Goal: Information Seeking & Learning: Understand process/instructions

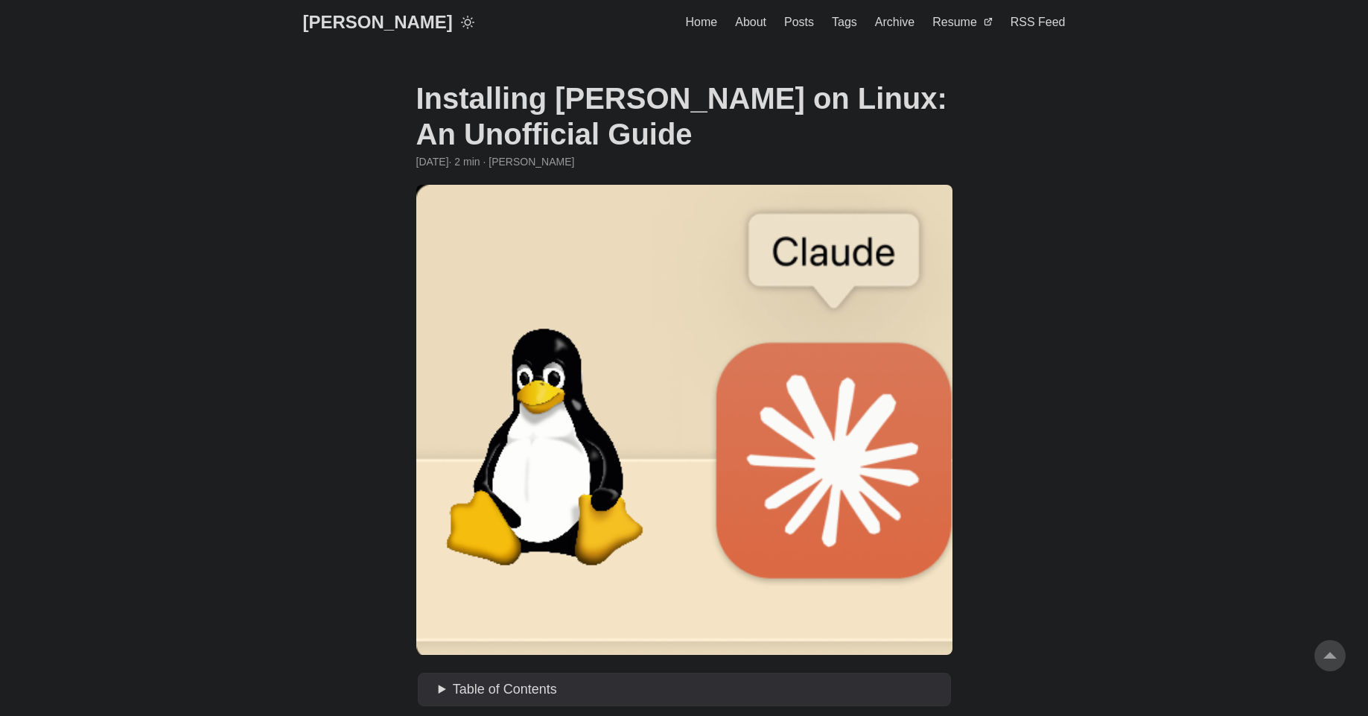
scroll to position [894, 0]
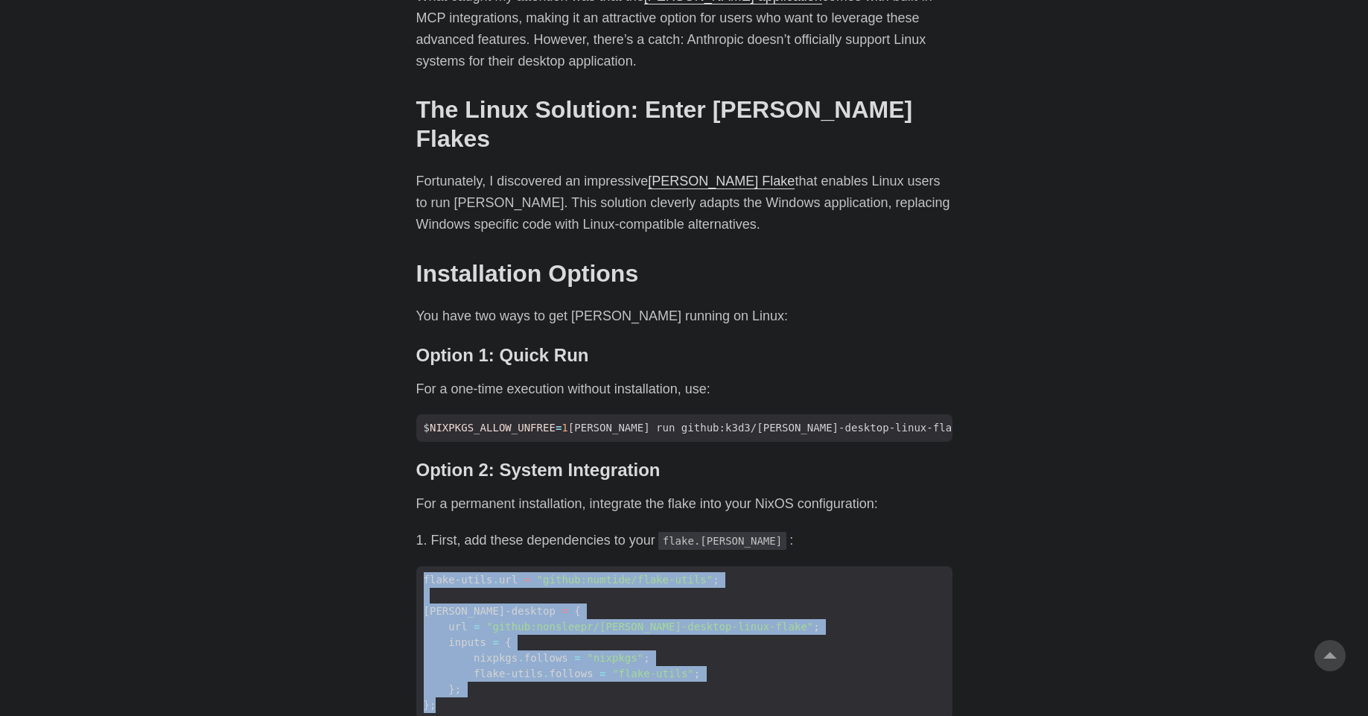
drag, startPoint x: 539, startPoint y: 657, endPoint x: 355, endPoint y: 518, distance: 230.2
click at [355, 518] on body "[PERSON_NAME] Home About Posts Tags Archive Resume" at bounding box center [684, 547] width 1368 height 2883
click at [639, 620] on span ""github:nonsleepr/[PERSON_NAME]-desktop-linux-flake"" at bounding box center [649, 626] width 327 height 12
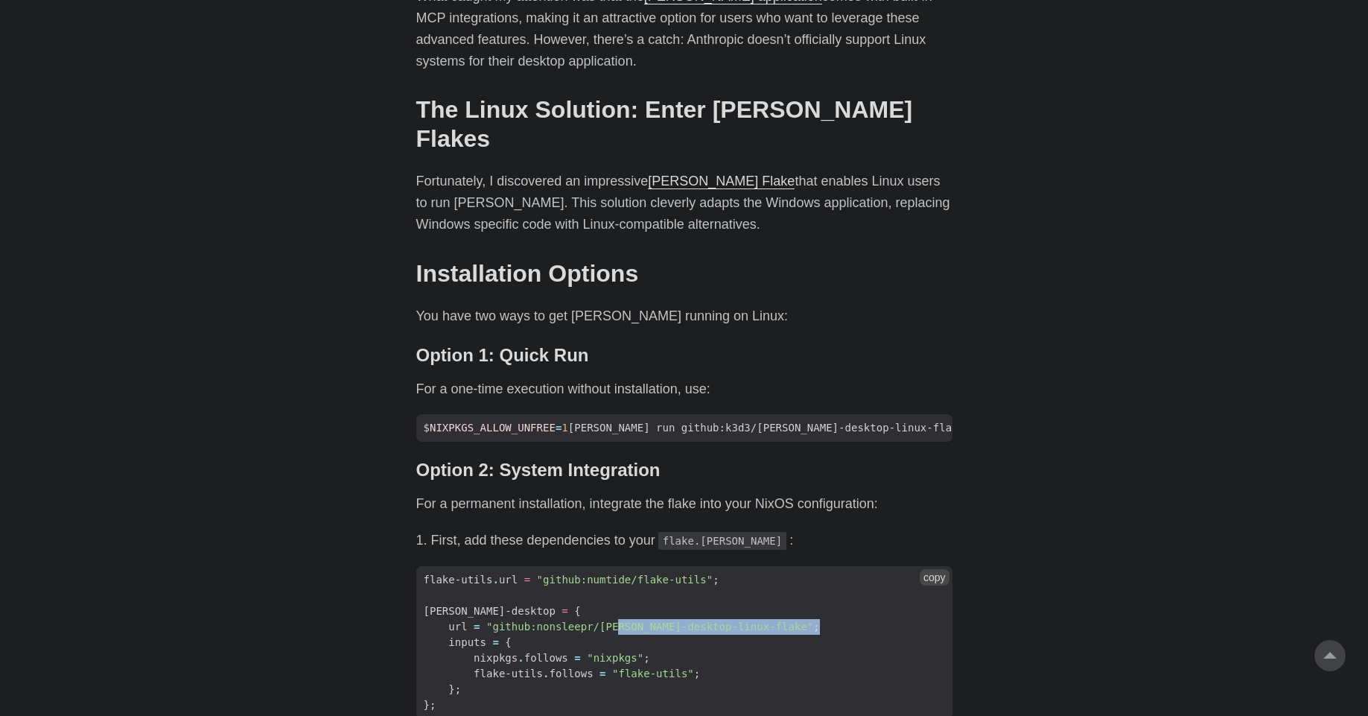
drag, startPoint x: 800, startPoint y: 579, endPoint x: 620, endPoint y: 582, distance: 180.2
click at [620, 619] on span "url = "github:nonsleepr/[PERSON_NAME]-desktop-linux-flake" ;" at bounding box center [684, 627] width 536 height 16
click at [712, 666] on span "flake-utils . follows = "flake-utils" ;" at bounding box center [684, 674] width 536 height 16
click at [686, 650] on span "nixpkgs . follows = "nixpkgs" ;" at bounding box center [684, 658] width 536 height 16
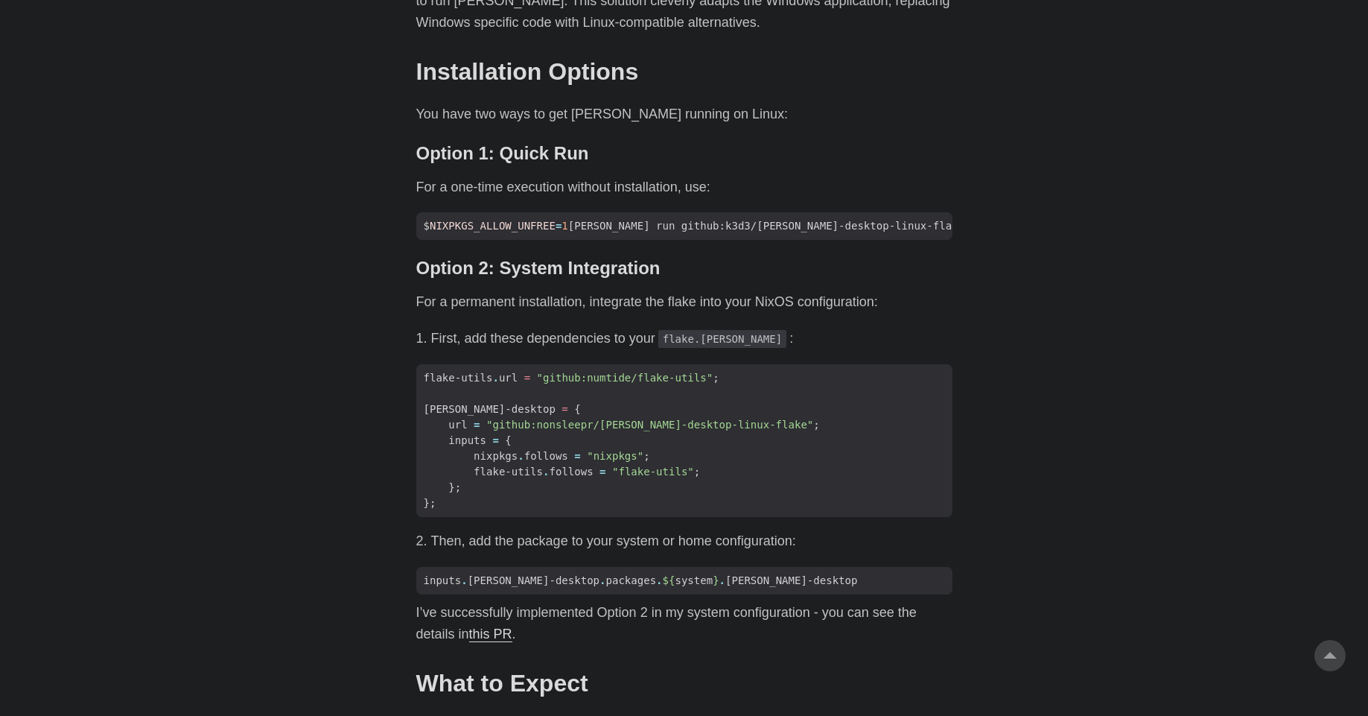
scroll to position [1162, 0]
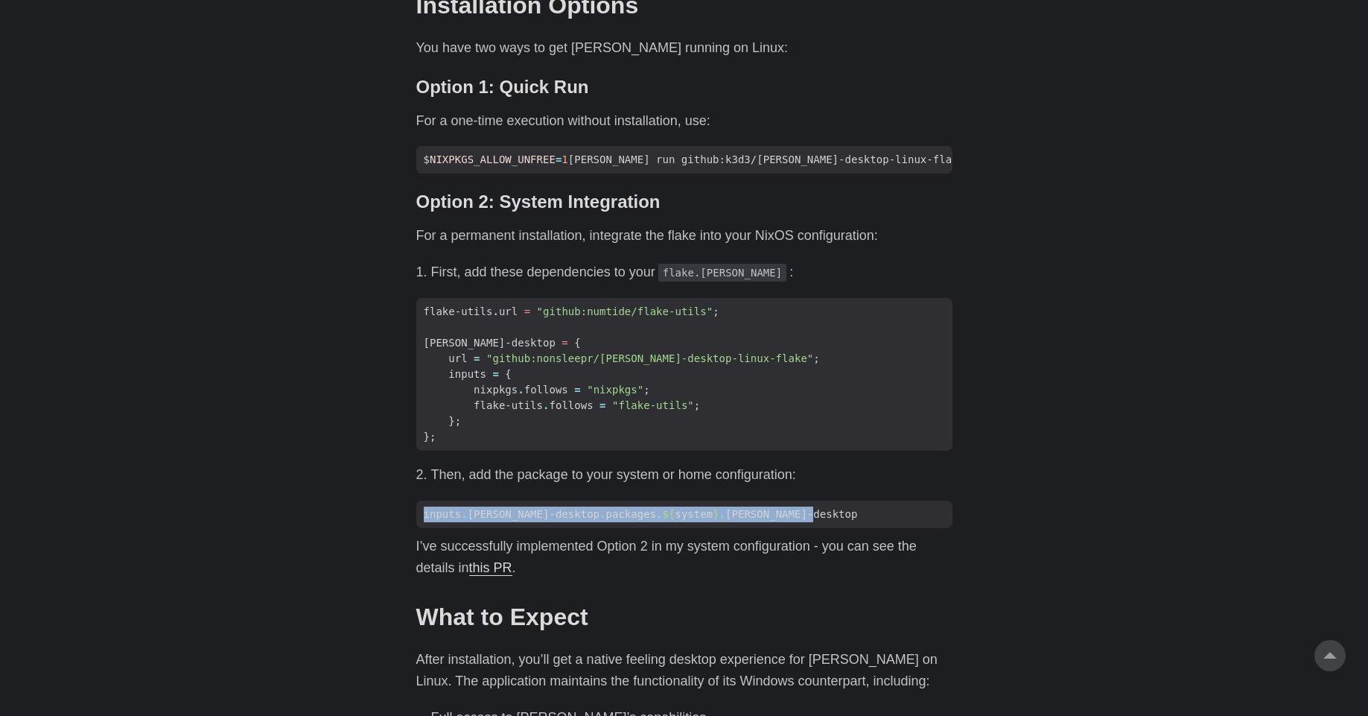
drag, startPoint x: 790, startPoint y: 465, endPoint x: 360, endPoint y: 467, distance: 430.4
click at [360, 467] on body "[PERSON_NAME] Home About Posts Tags Archive Resume" at bounding box center [684, 279] width 1368 height 2883
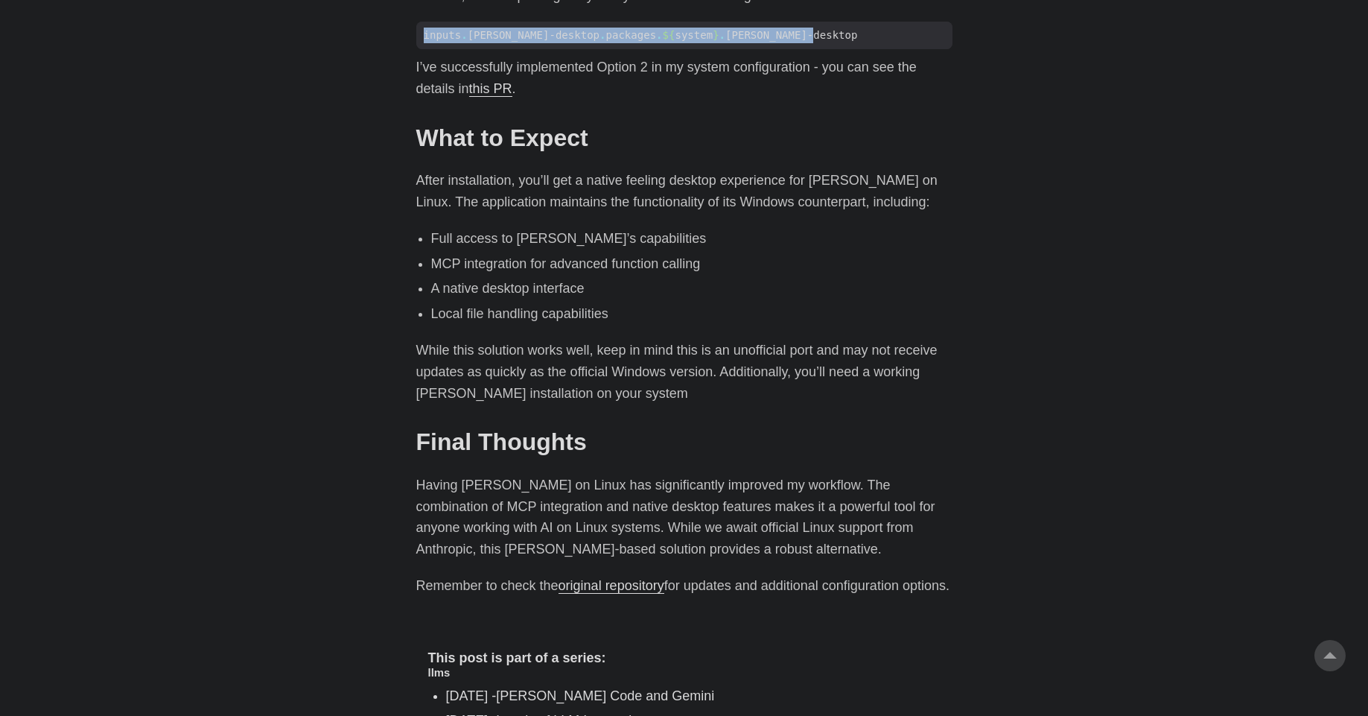
scroll to position [1787, 0]
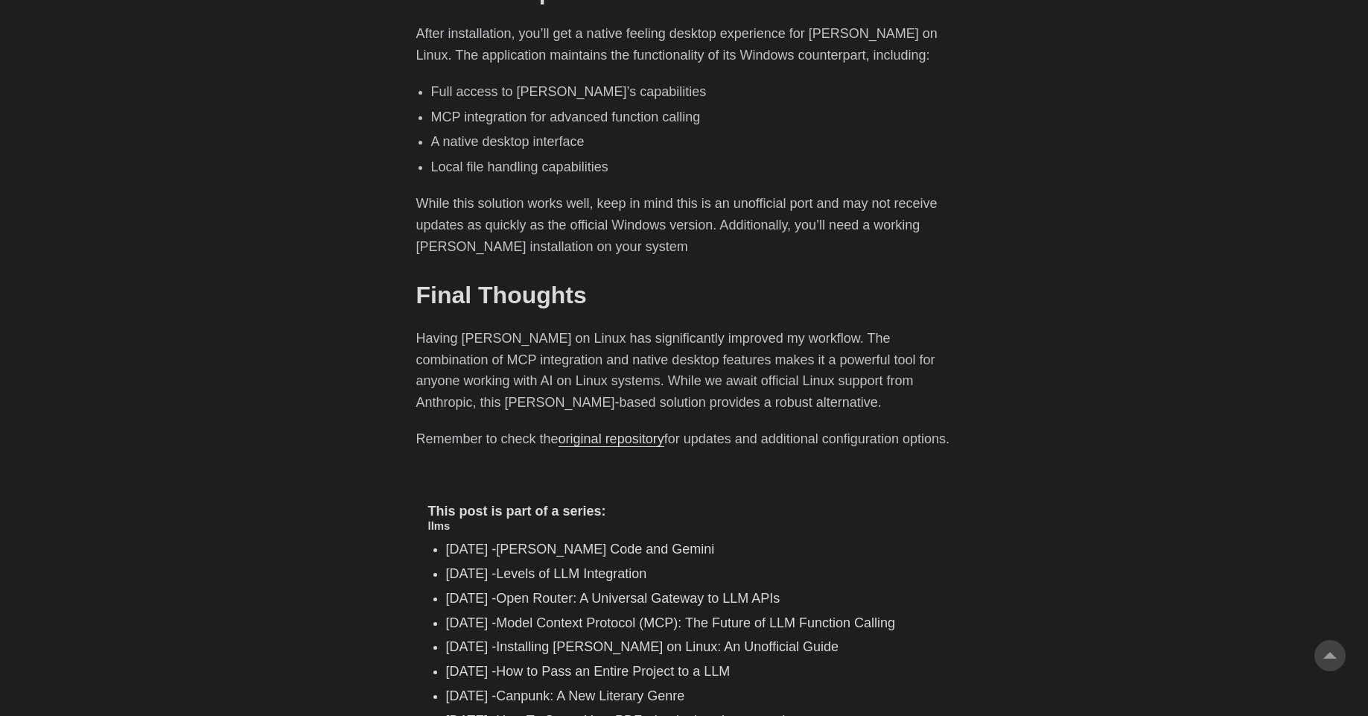
click at [631, 431] on link "original repository" at bounding box center [611, 438] width 106 height 15
